Goal: Information Seeking & Learning: Learn about a topic

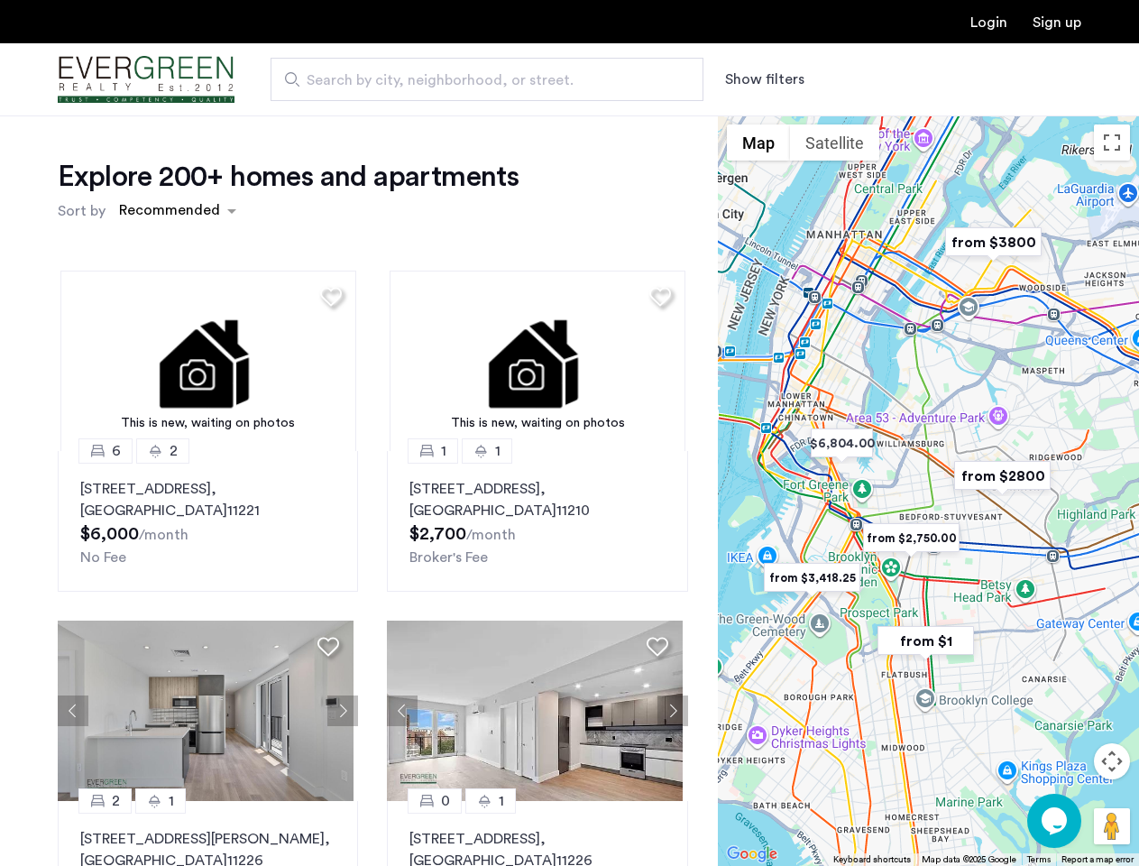
click at [763, 79] on button "Show filters" at bounding box center [764, 80] width 79 height 22
click at [177, 211] on div "Explore 200+ homes and apartments Sort by Recommended This is new, waiting on p…" at bounding box center [569, 548] width 1139 height 867
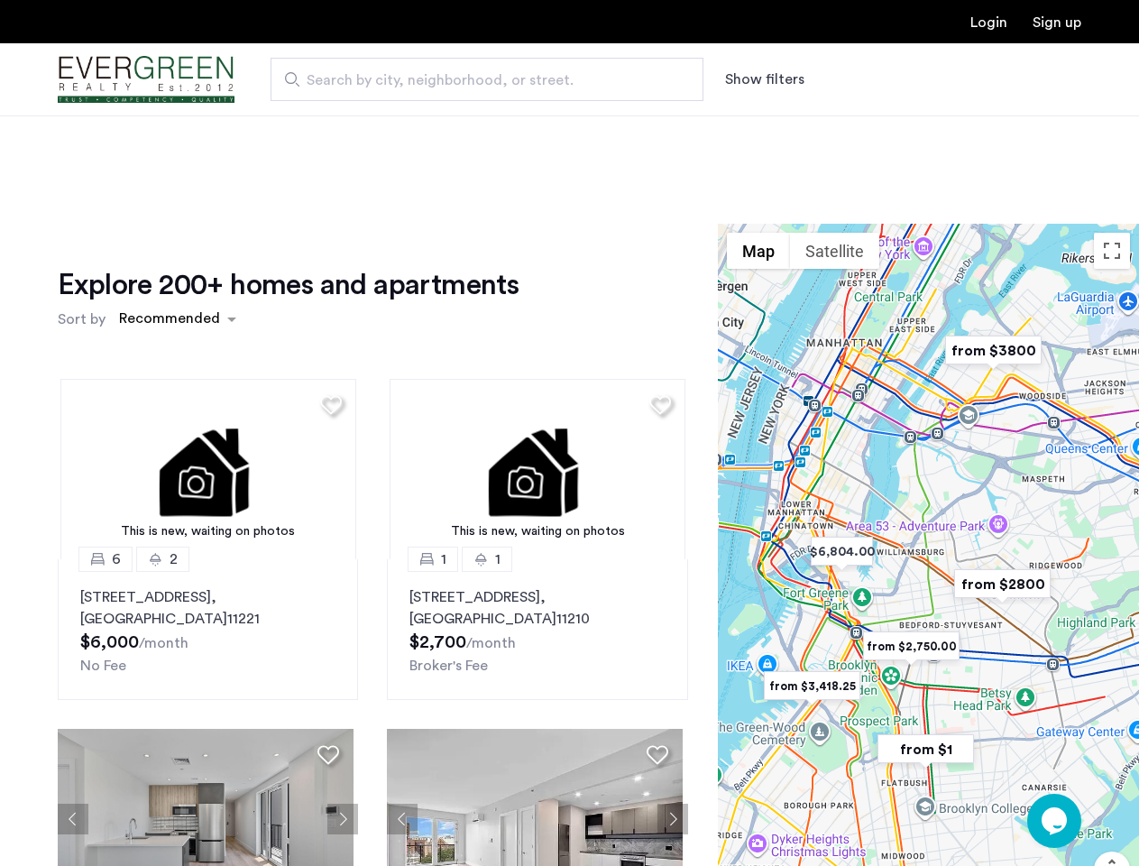
click at [328, 296] on h1 "Explore 200+ homes and apartments" at bounding box center [288, 285] width 461 height 36
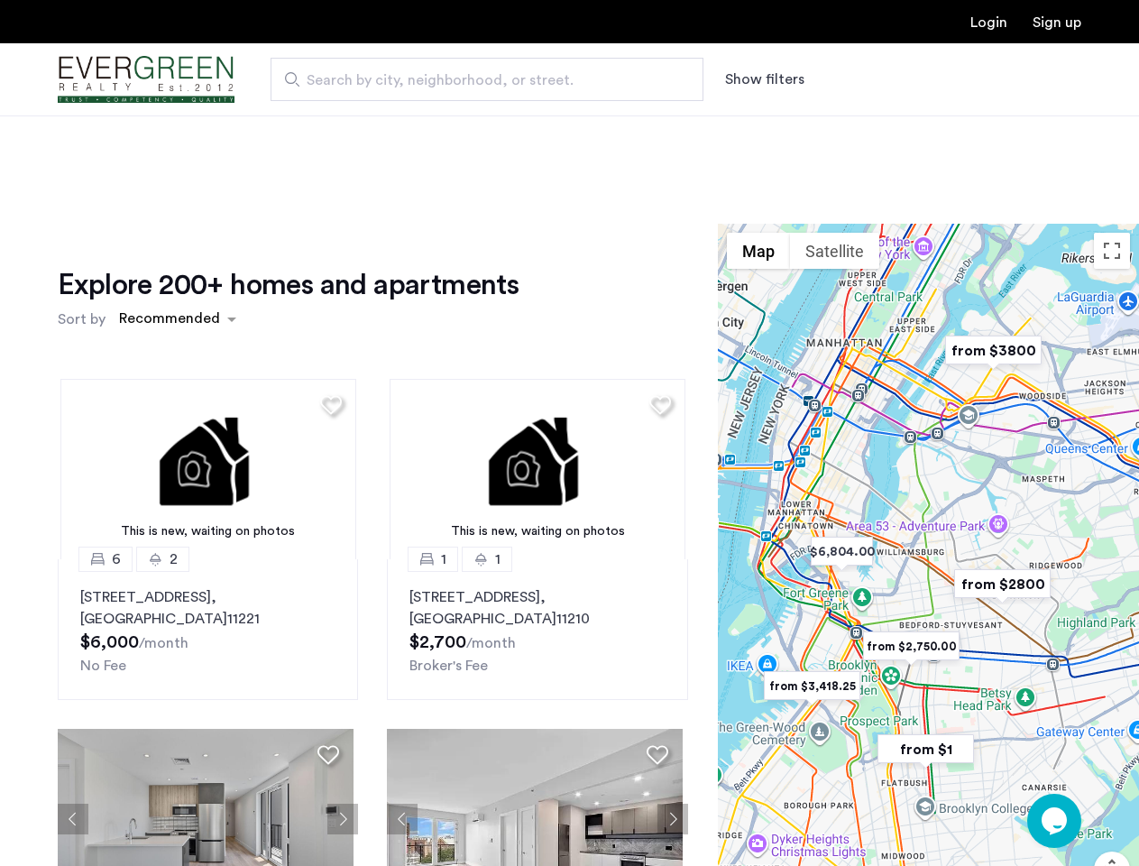
click at [206, 361] on div "Explore 200+ homes and apartments Sort by Recommended This is new, waiting on p…" at bounding box center [373, 621] width 630 height 709
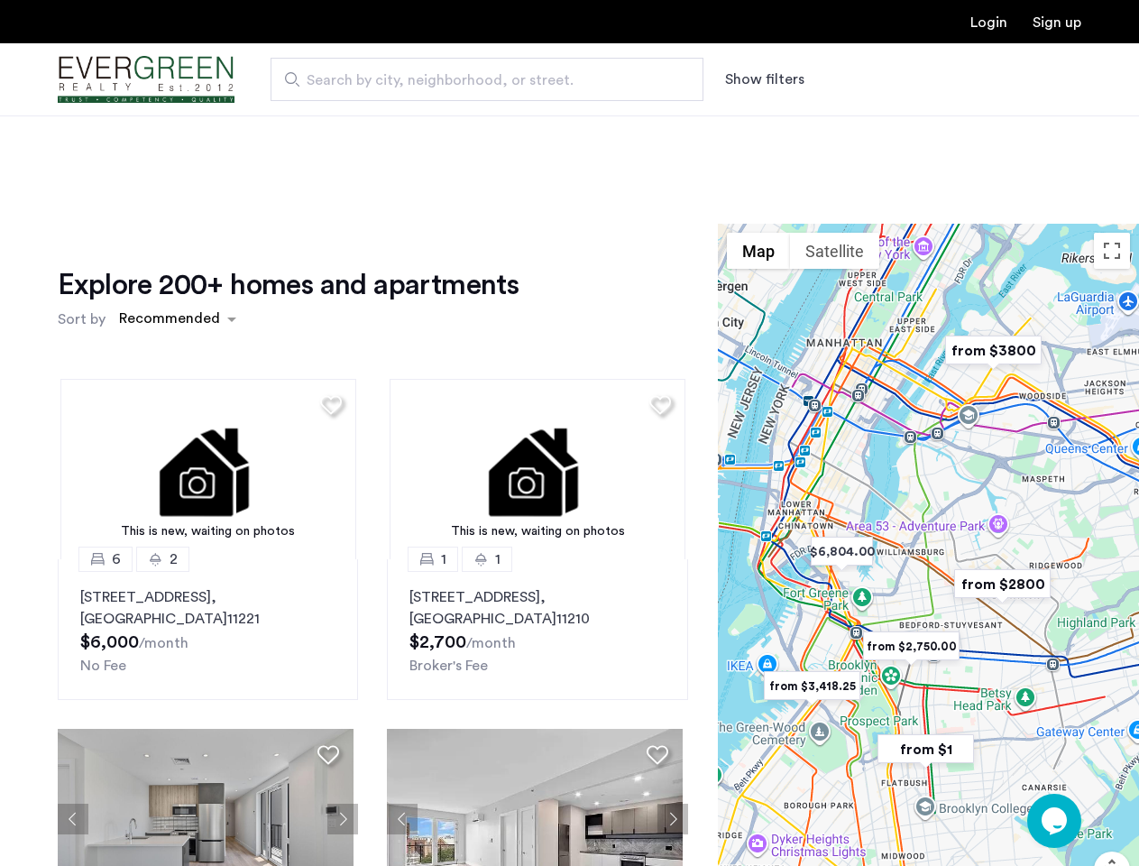
click at [206, 521] on img at bounding box center [208, 469] width 296 height 180
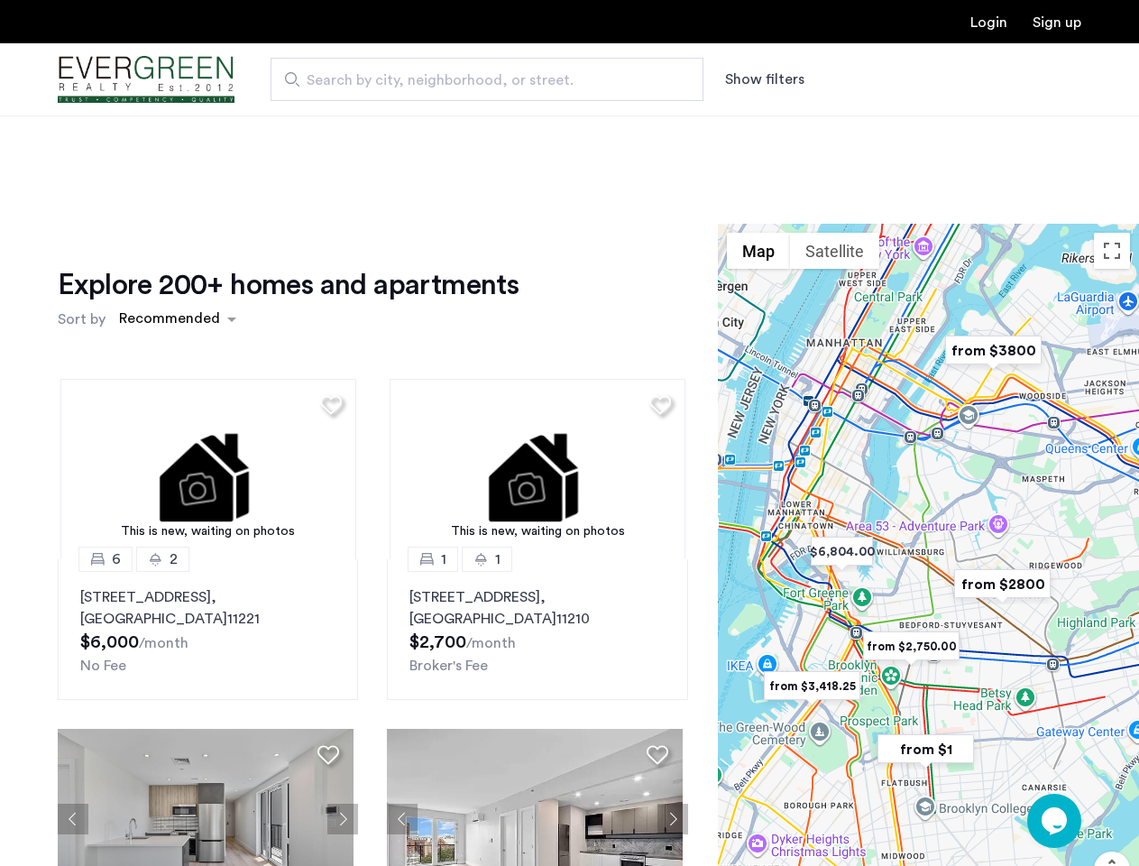
click at [653, 296] on div "Explore 200+ homes and apartments Sort by Recommended" at bounding box center [373, 301] width 630 height 69
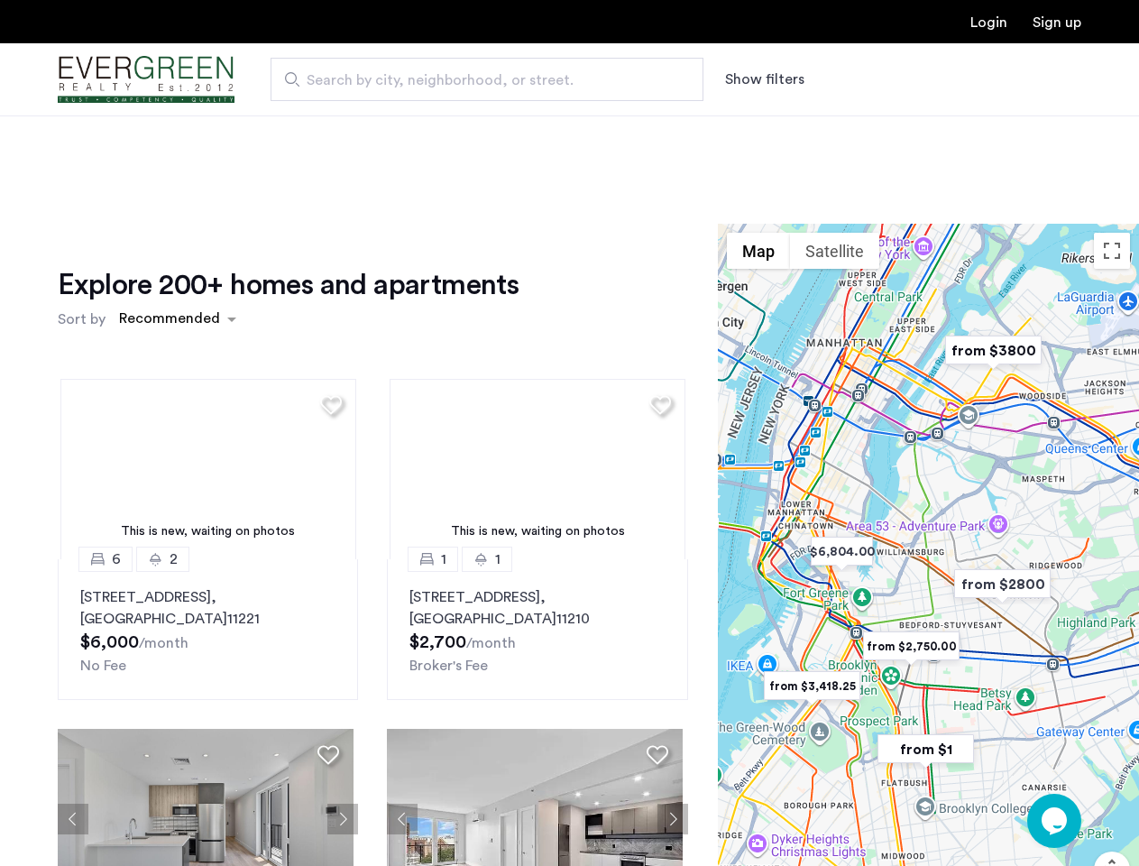
click at [530, 361] on div "Explore 200+ homes and apartments Sort by Recommended This is new, waiting on p…" at bounding box center [373, 621] width 630 height 709
click at [530, 521] on img at bounding box center [538, 469] width 296 height 180
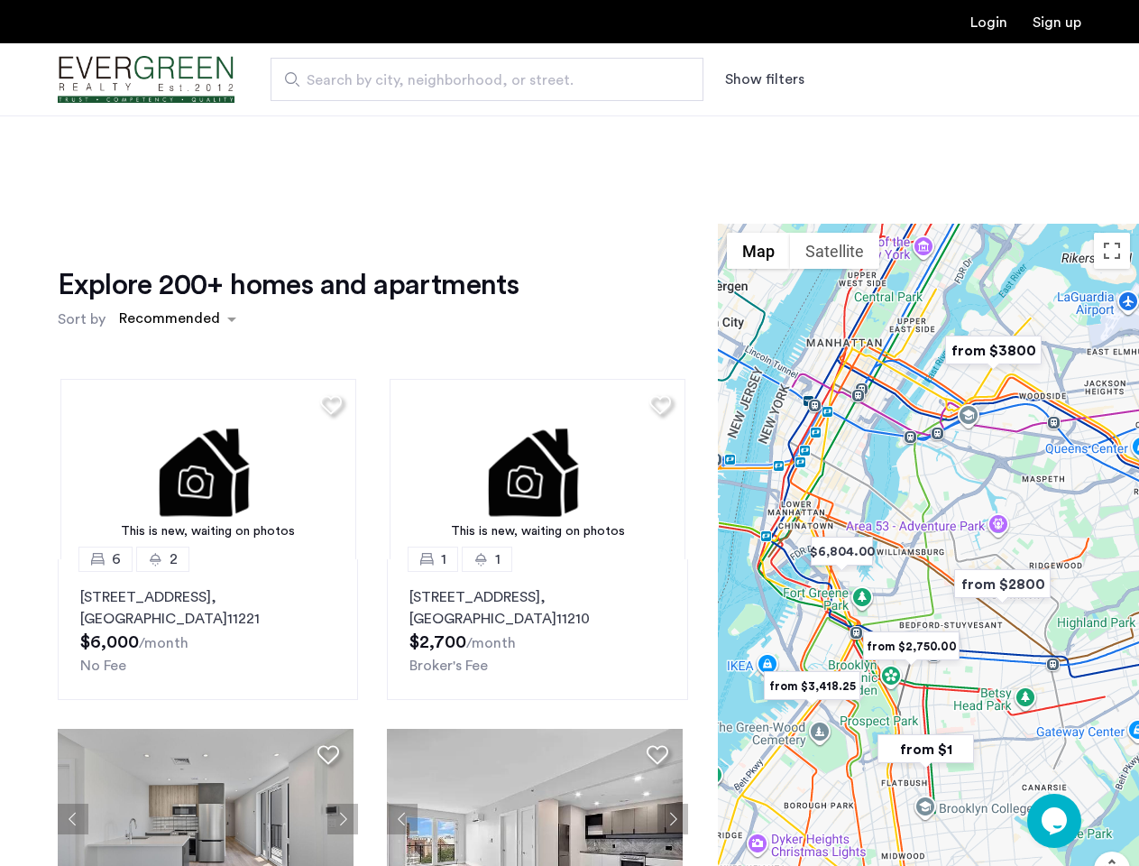
click at [73, 711] on div "This is new, waiting on photos 6 2 [STREET_ADDRESS] $6,000 /month No Fee This i…" at bounding box center [372, 669] width 659 height 611
click at [328, 646] on div "[STREET_ADDRESS] $6,000 /month No Fee" at bounding box center [207, 631] width 255 height 90
